Goal: Information Seeking & Learning: Understand process/instructions

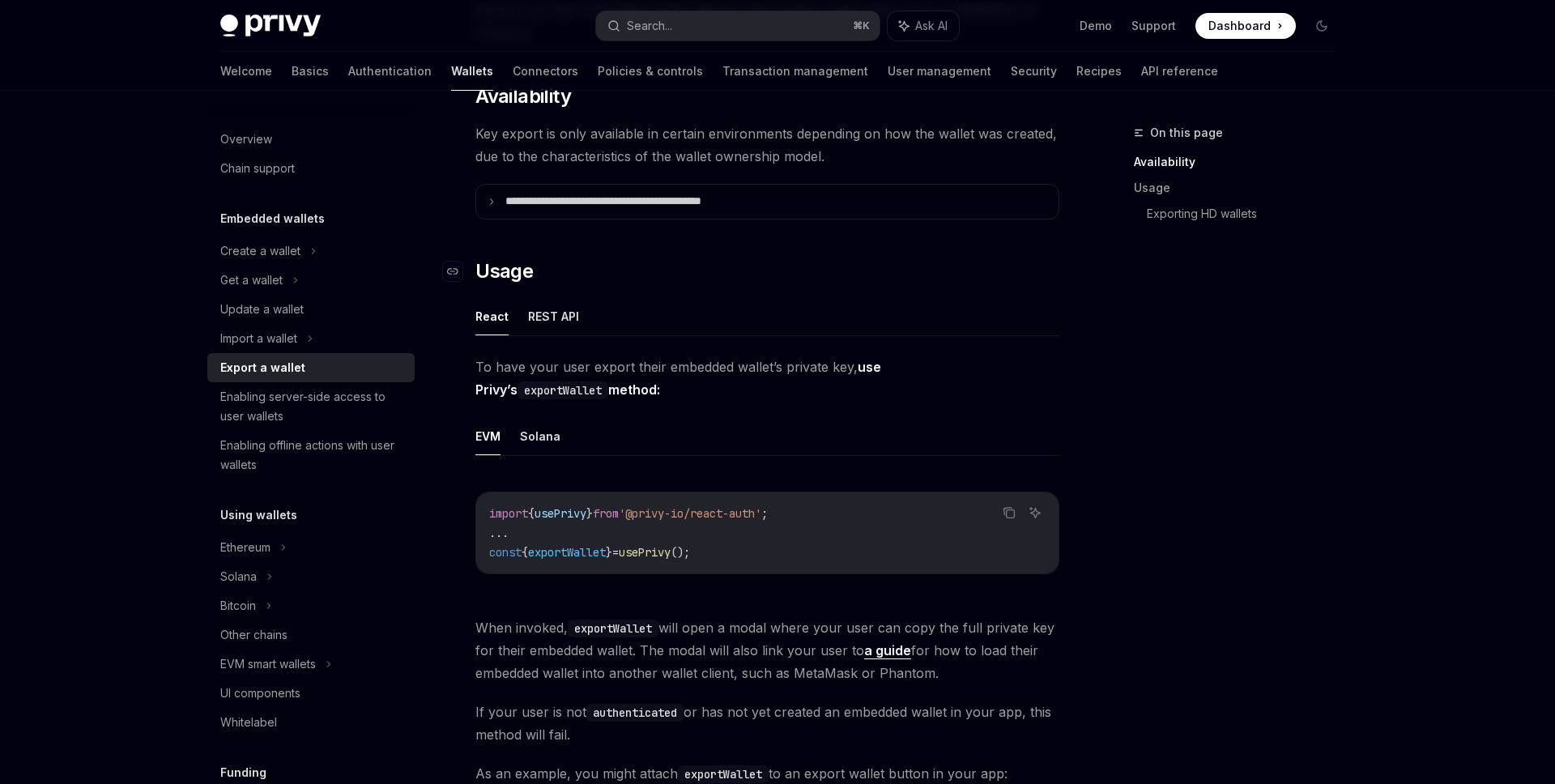
scroll to position [226, 0]
click at [536, 444] on button "Solana" at bounding box center [540, 437] width 41 height 38
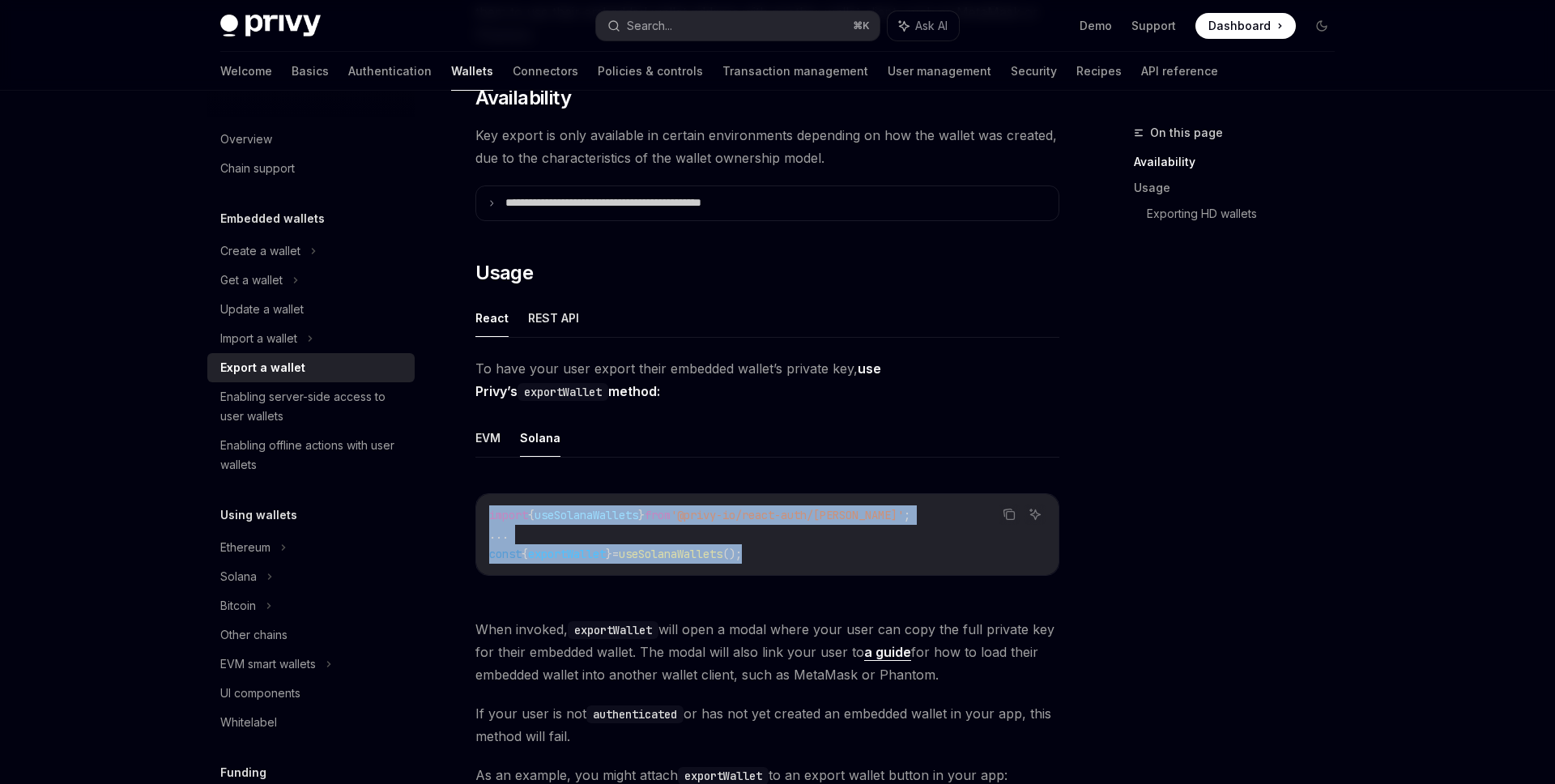
drag, startPoint x: 788, startPoint y: 557, endPoint x: 480, endPoint y: 512, distance: 311.3
click at [480, 512] on div "import { useSolanaWallets } from '@privy-io/react-auth/solana' ; ... const { ex…" at bounding box center [768, 534] width 582 height 81
copy code "import { useSolanaWallets } from '@privy-io/react-auth/solana' ; ... const { ex…"
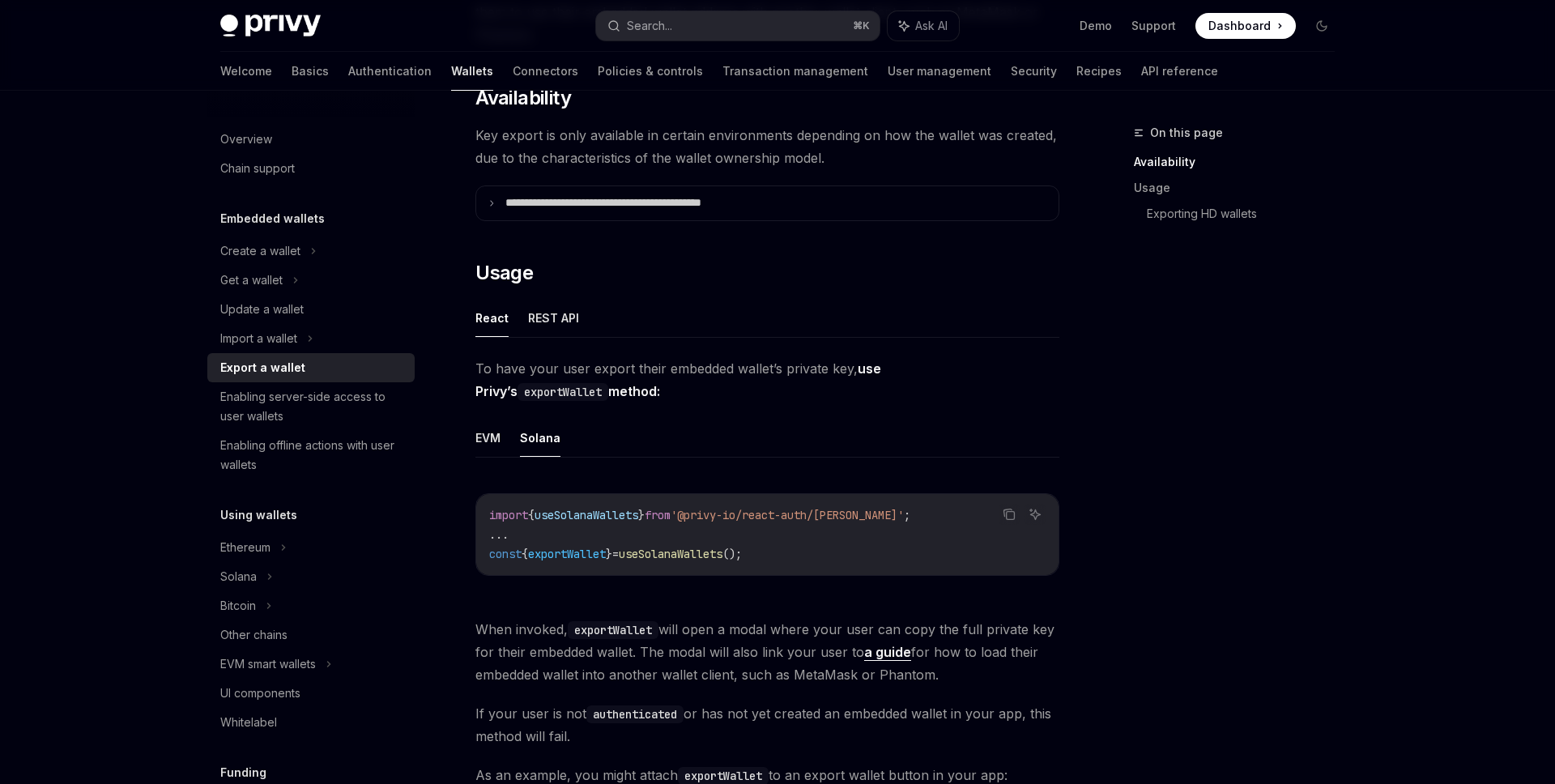
click at [697, 387] on span "To have your user export their embedded wallet’s private key, use Privy’s expor…" at bounding box center [768, 380] width 584 height 46
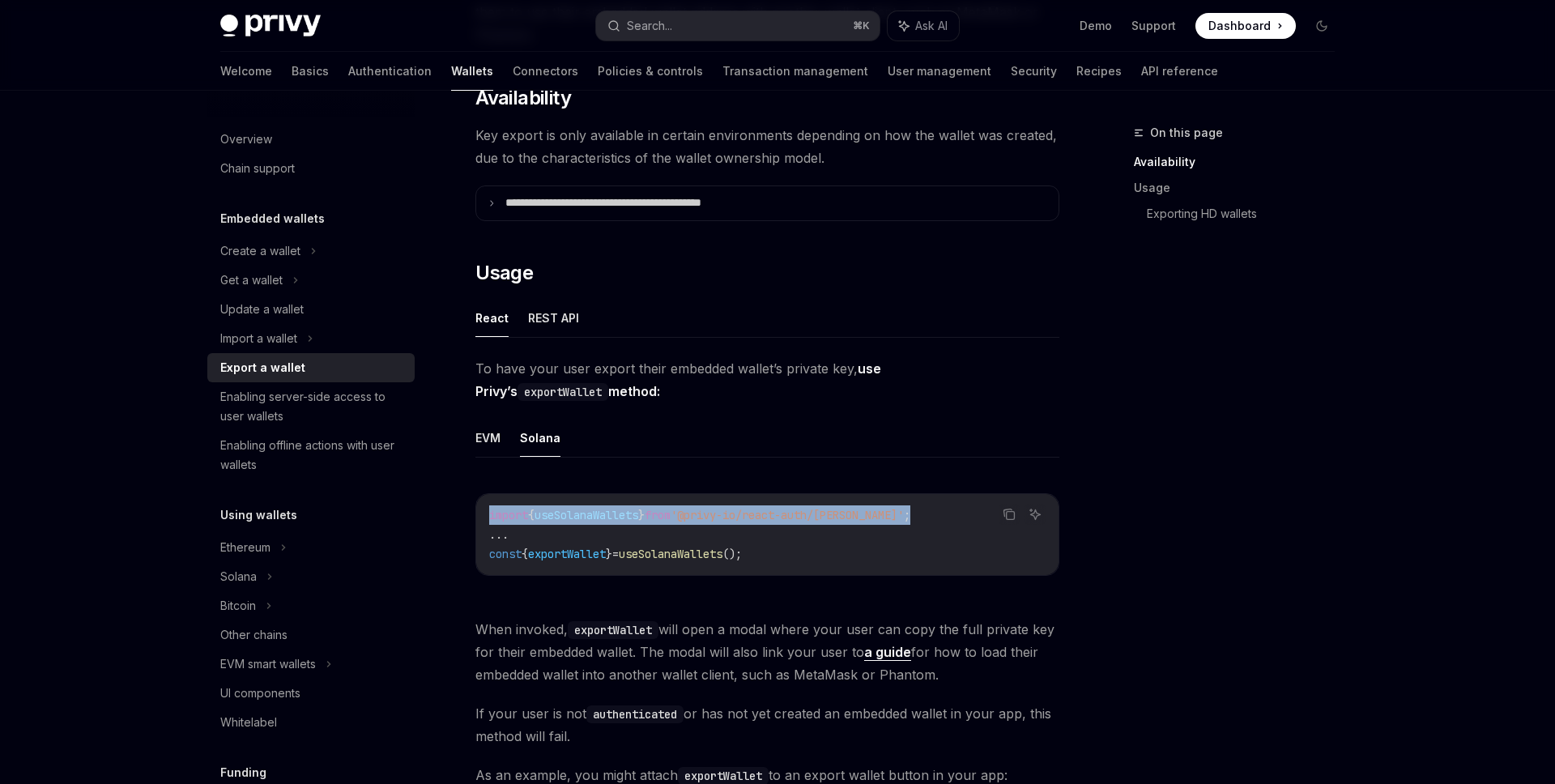
drag, startPoint x: 913, startPoint y: 519, endPoint x: 488, endPoint y: 515, distance: 425.0
click at [489, 516] on code "import { useSolanaWallets } from '@privy-io/react-auth/solana' ; ... const { ex…" at bounding box center [768, 534] width 556 height 59
copy span "import { useSolanaWallets } from '@privy-io/react-auth/solana' ;"
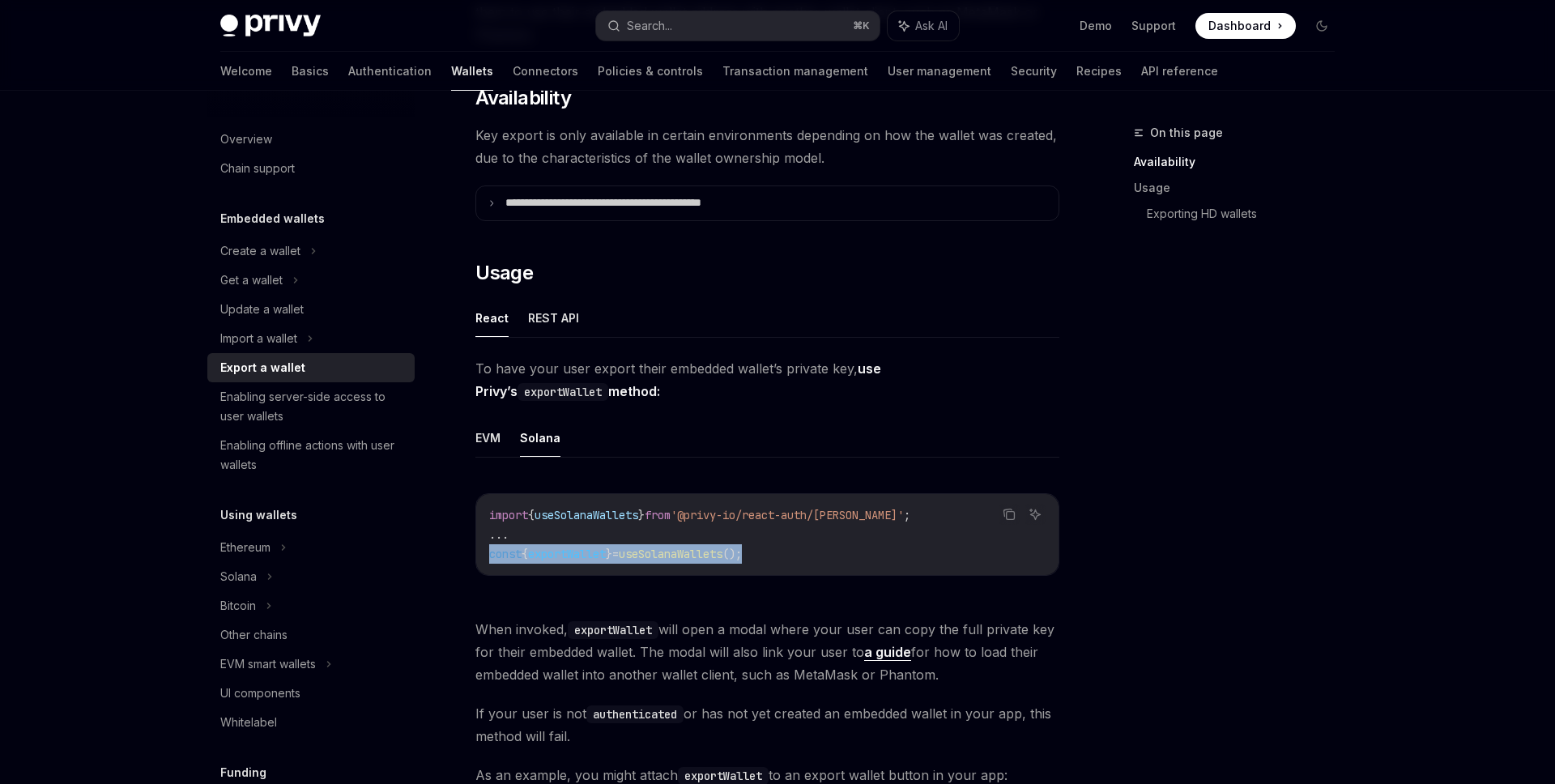
drag, startPoint x: 490, startPoint y: 558, endPoint x: 803, endPoint y: 555, distance: 313.0
click at [803, 555] on code "import { useSolanaWallets } from '@privy-io/react-auth/solana' ; ... const { ex…" at bounding box center [768, 534] width 556 height 59
copy span "const { exportWallet } = useSolanaWallets ();"
click at [702, 452] on ul "EVM Solana" at bounding box center [768, 437] width 584 height 39
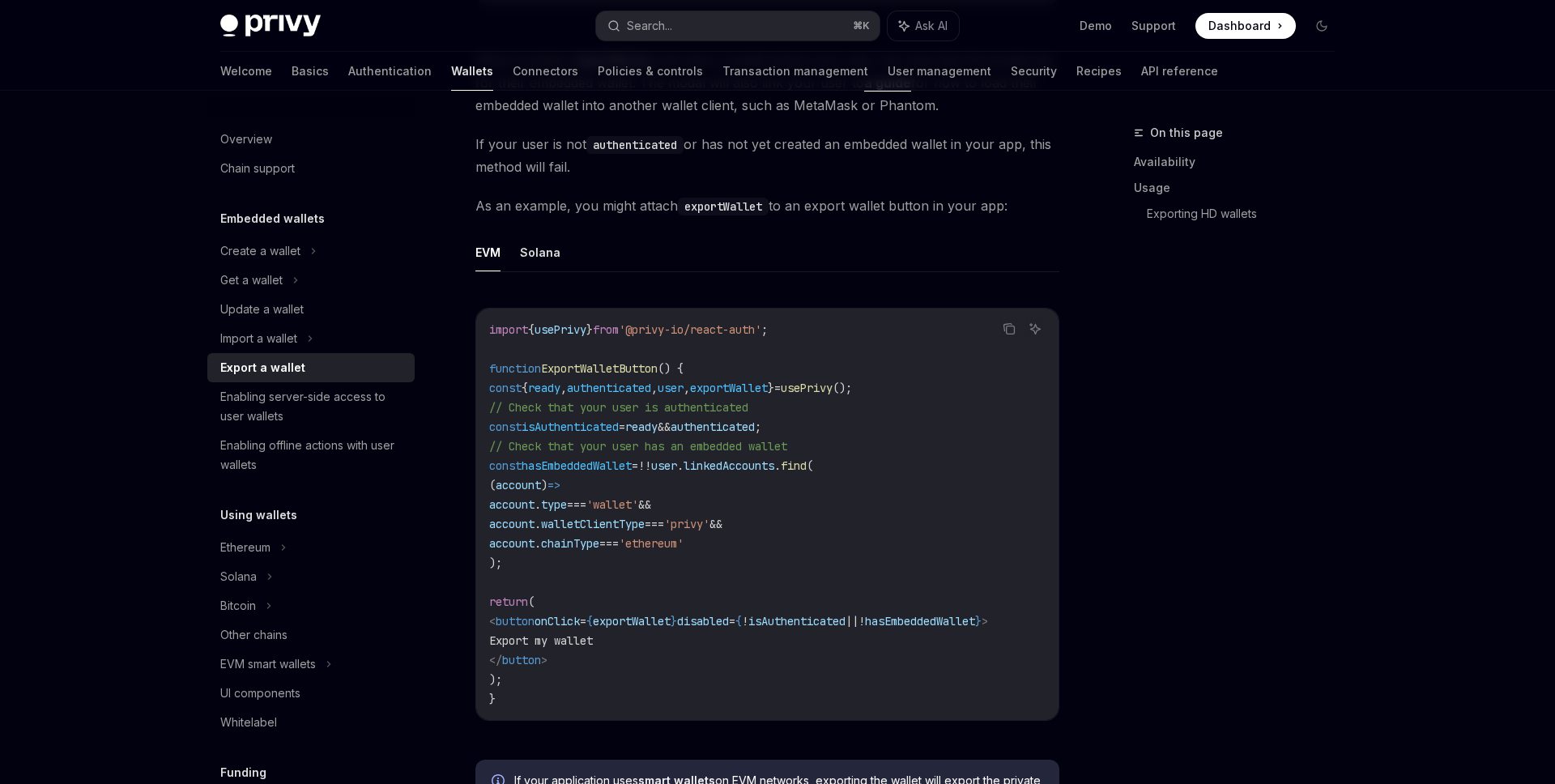
scroll to position [792, 0]
click at [541, 257] on button "Solana" at bounding box center [540, 254] width 41 height 38
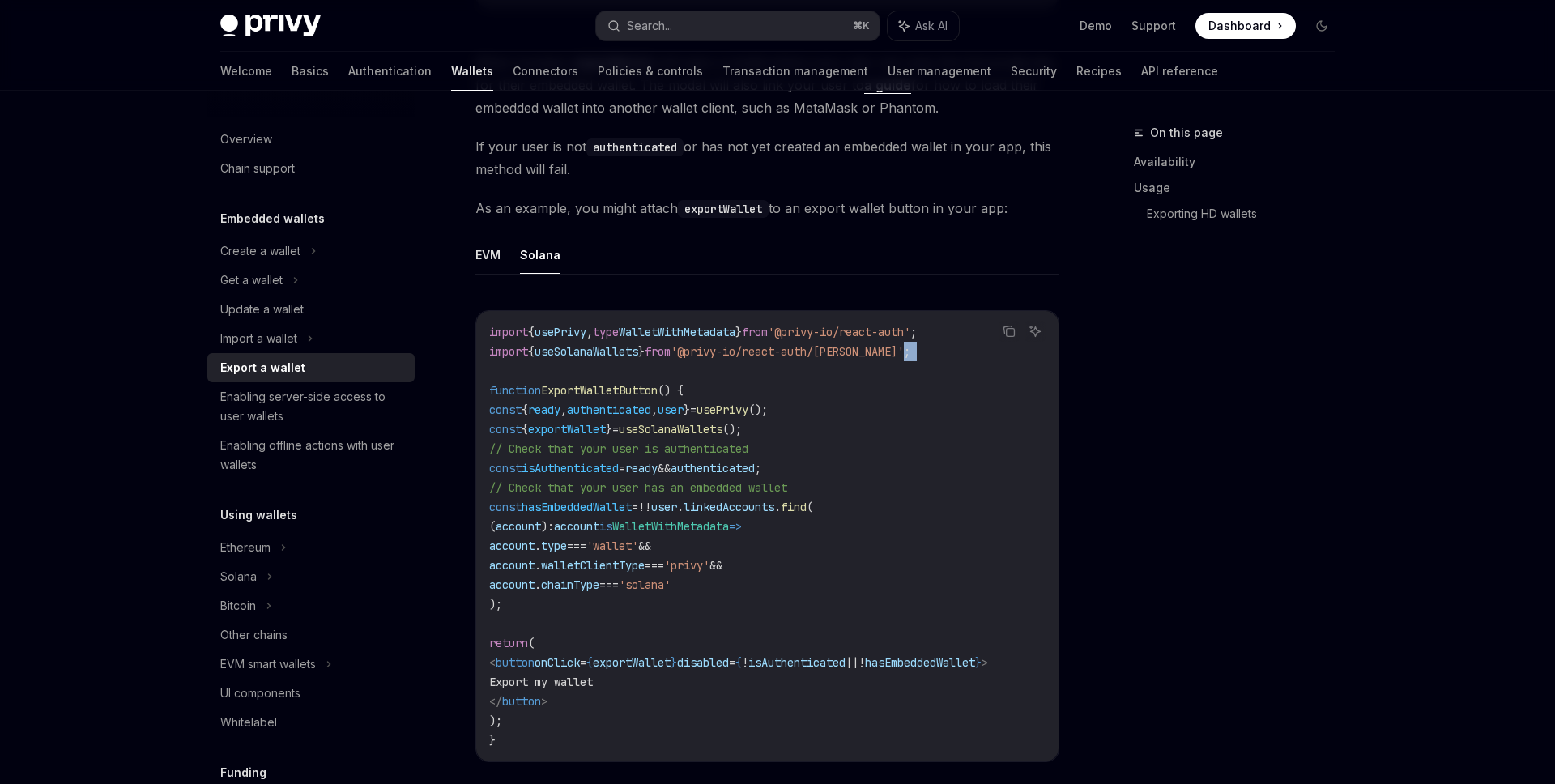
drag, startPoint x: 895, startPoint y: 355, endPoint x: 662, endPoint y: 366, distance: 233.3
click at [662, 366] on code "import { usePrivy , type WalletWithMetadata } from '@privy-io/react-auth' ; imp…" at bounding box center [768, 535] width 556 height 427
click at [906, 352] on code "import { usePrivy , type WalletWithMetadata } from '@privy-io/react-auth' ; imp…" at bounding box center [768, 535] width 556 height 427
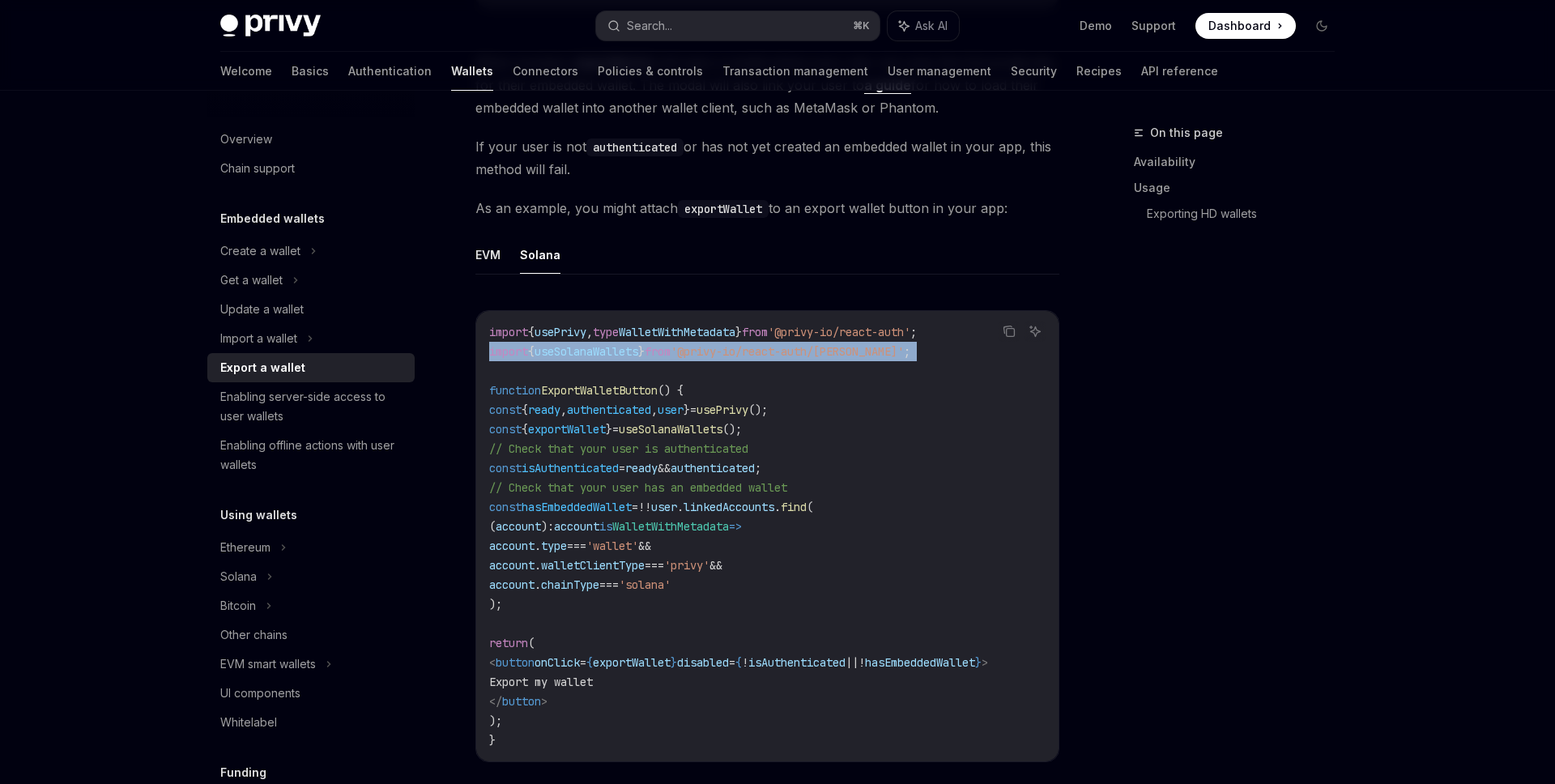
drag, startPoint x: 906, startPoint y: 352, endPoint x: 466, endPoint y: 350, distance: 440.0
click at [466, 350] on div "**********" at bounding box center [615, 460] width 894 height 2259
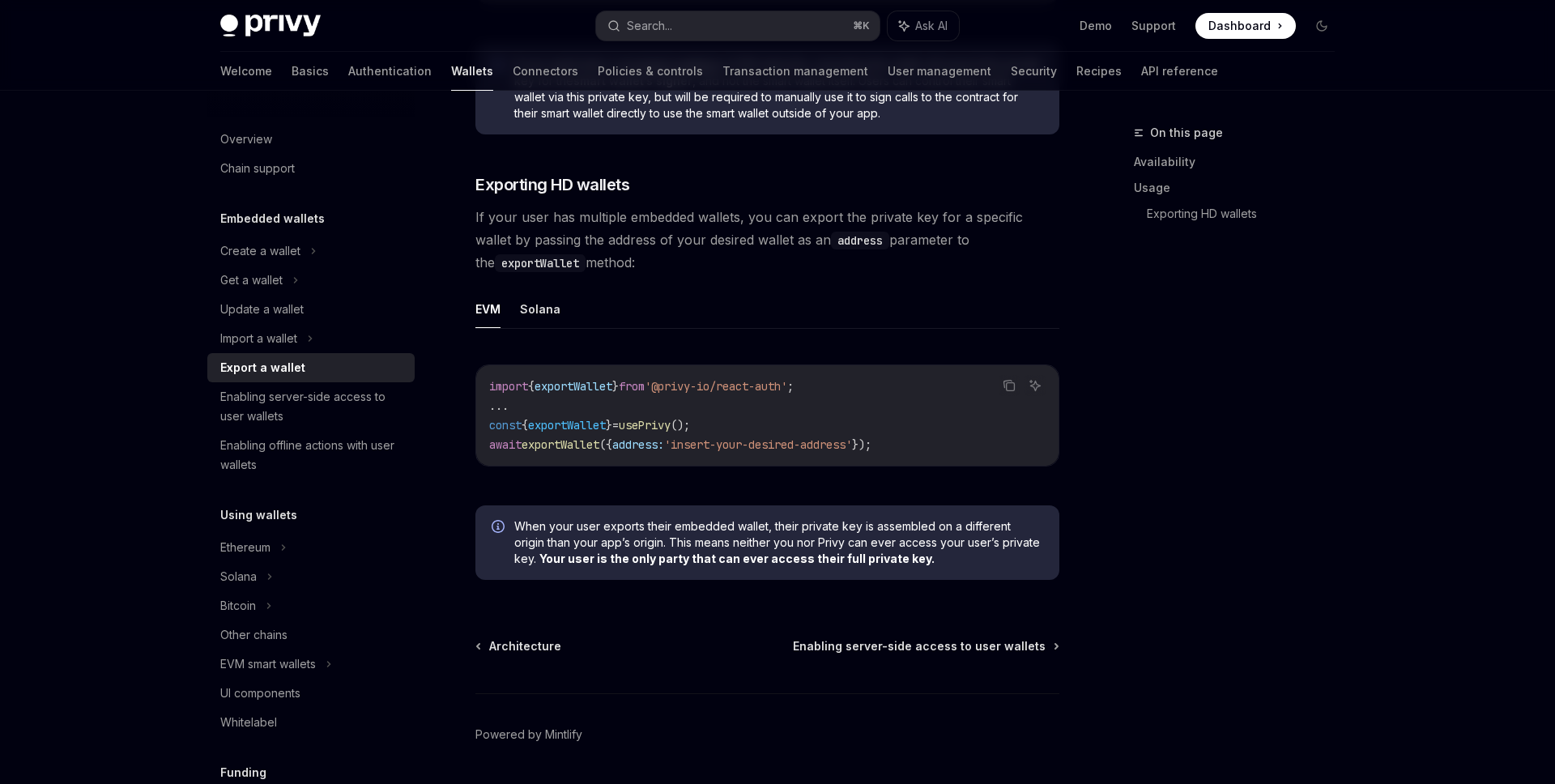
scroll to position [1543, 0]
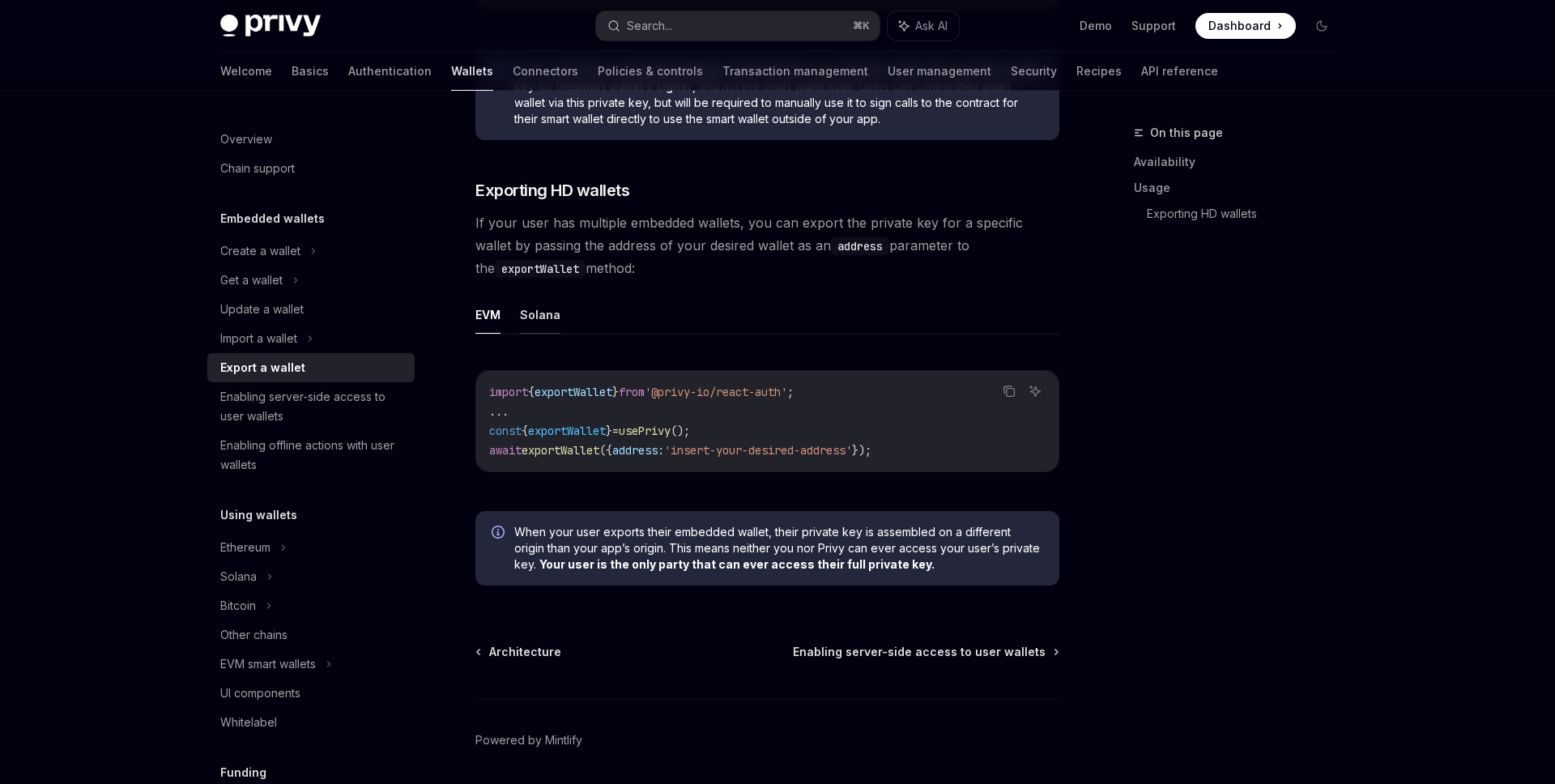
click at [555, 323] on button "Solana" at bounding box center [540, 315] width 41 height 38
type textarea "*"
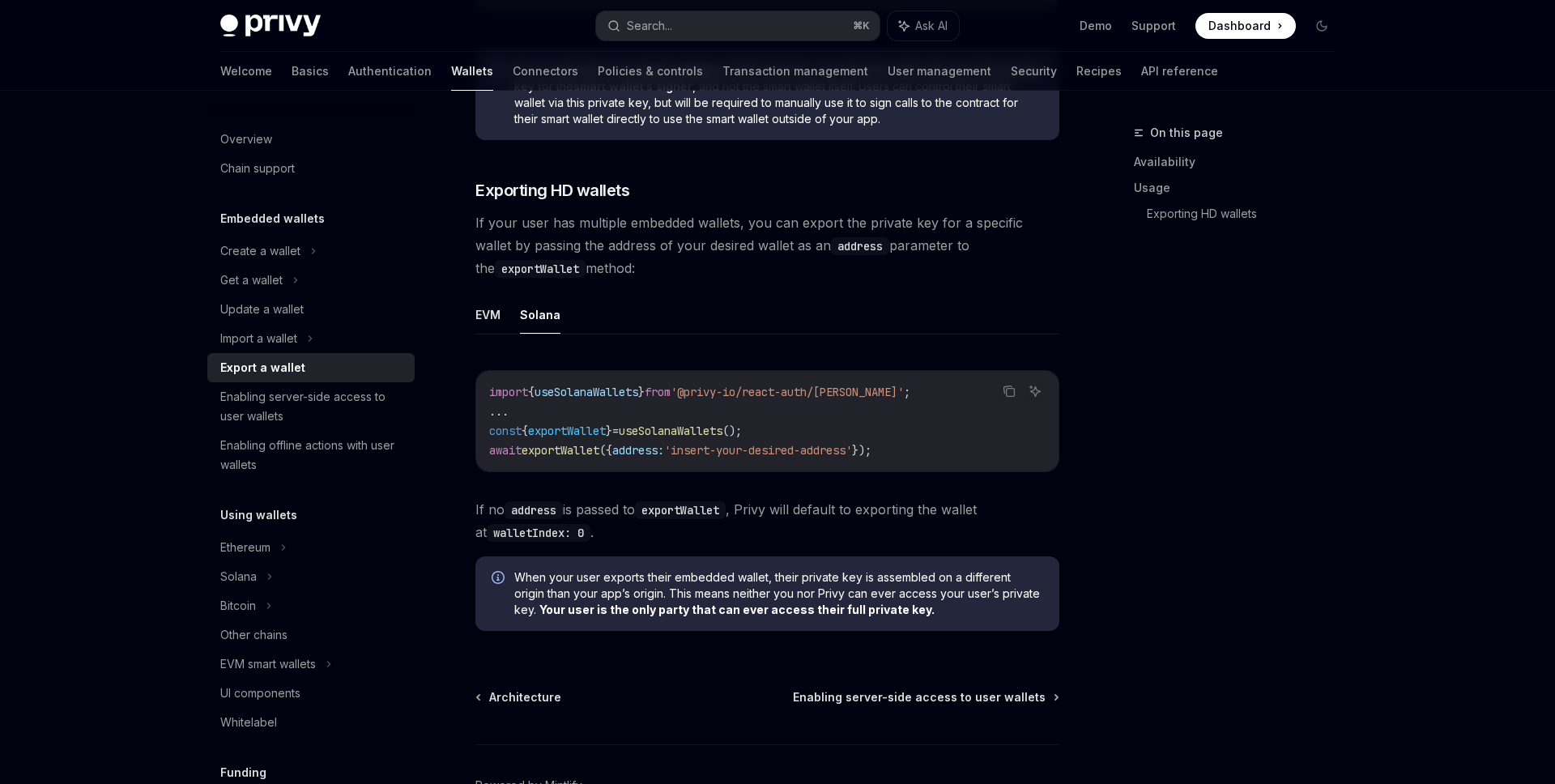
click at [700, 438] on span "useSolanaWallets" at bounding box center [671, 430] width 104 height 15
click at [594, 438] on span "exportWallet" at bounding box center [567, 430] width 78 height 15
